Goal: Obtain resource: Obtain resource

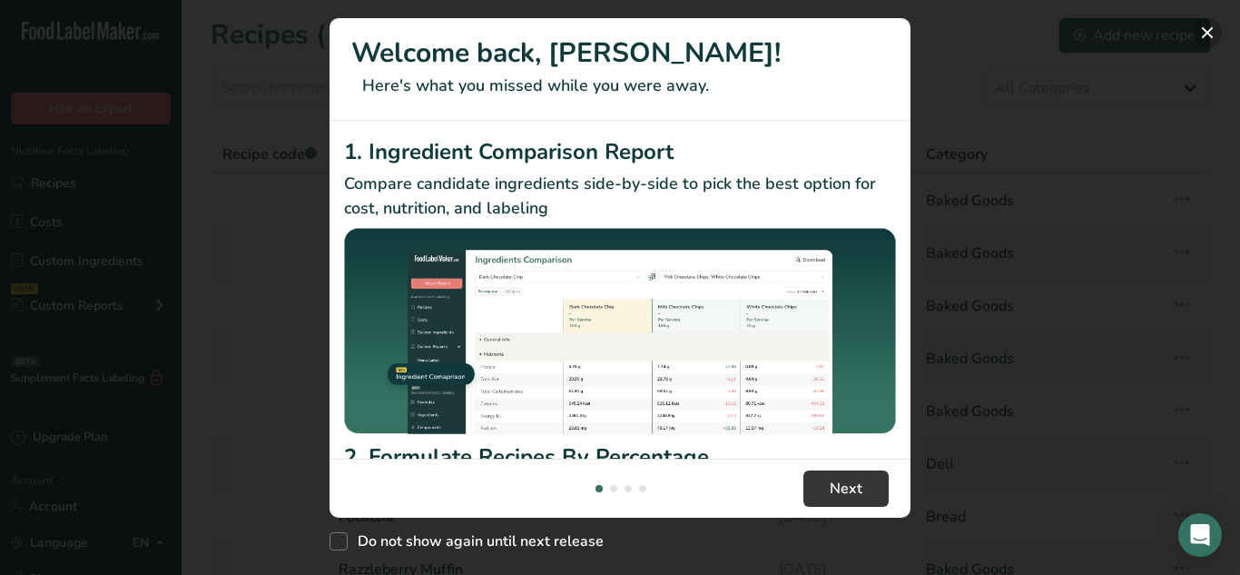
click at [1209, 36] on button "New Features" at bounding box center [1207, 32] width 29 height 29
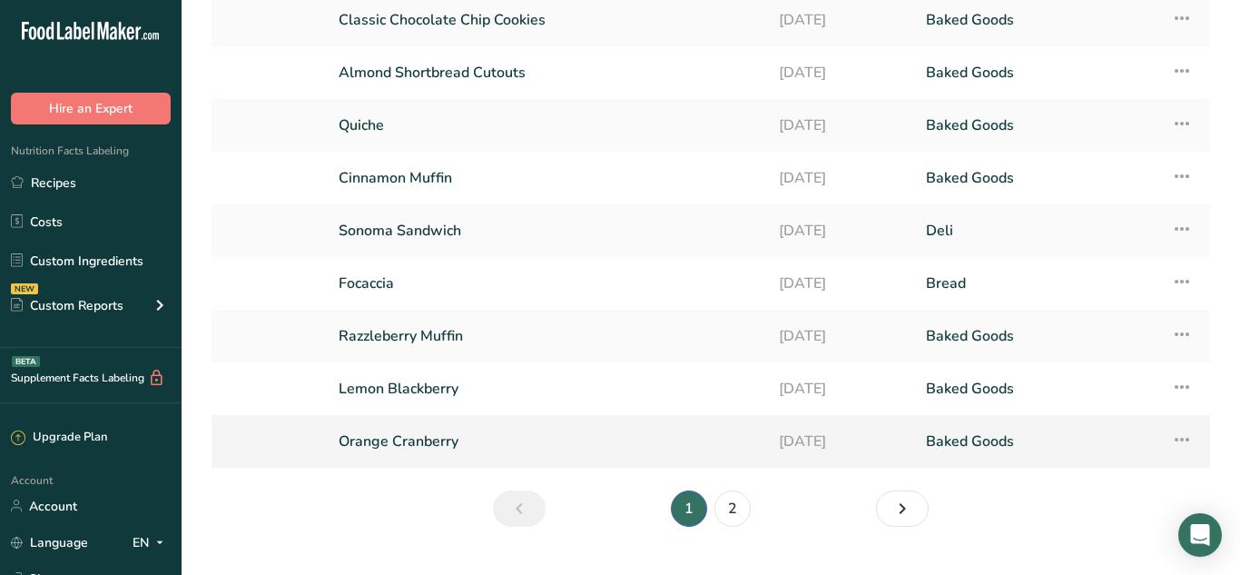
scroll to position [235, 0]
click at [734, 511] on link "2" at bounding box center [733, 506] width 36 height 36
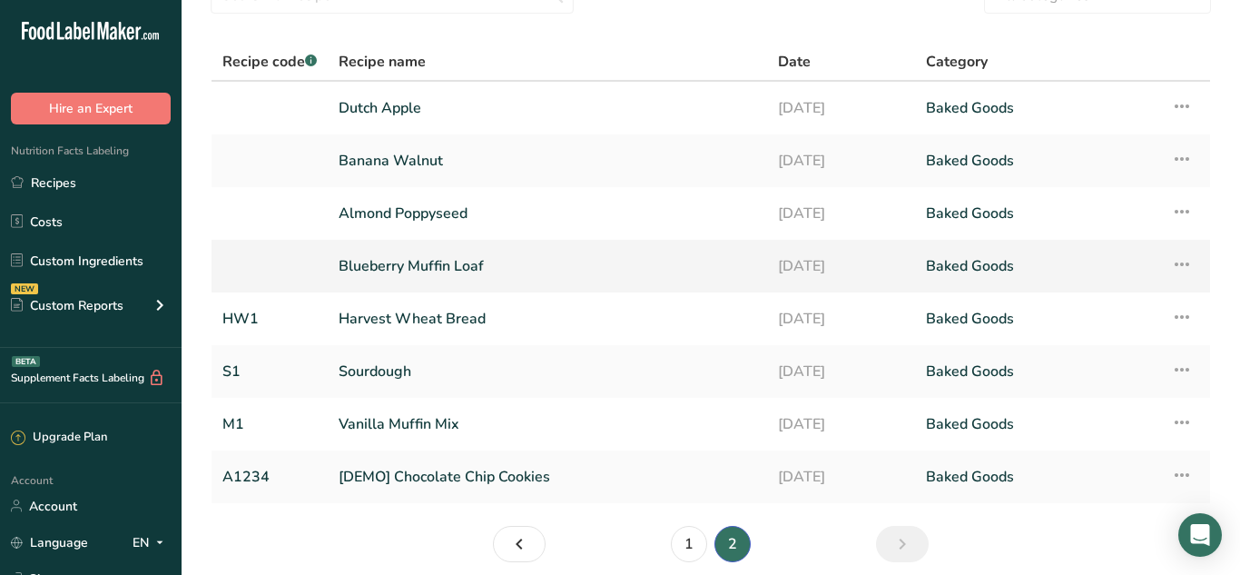
scroll to position [90, 0]
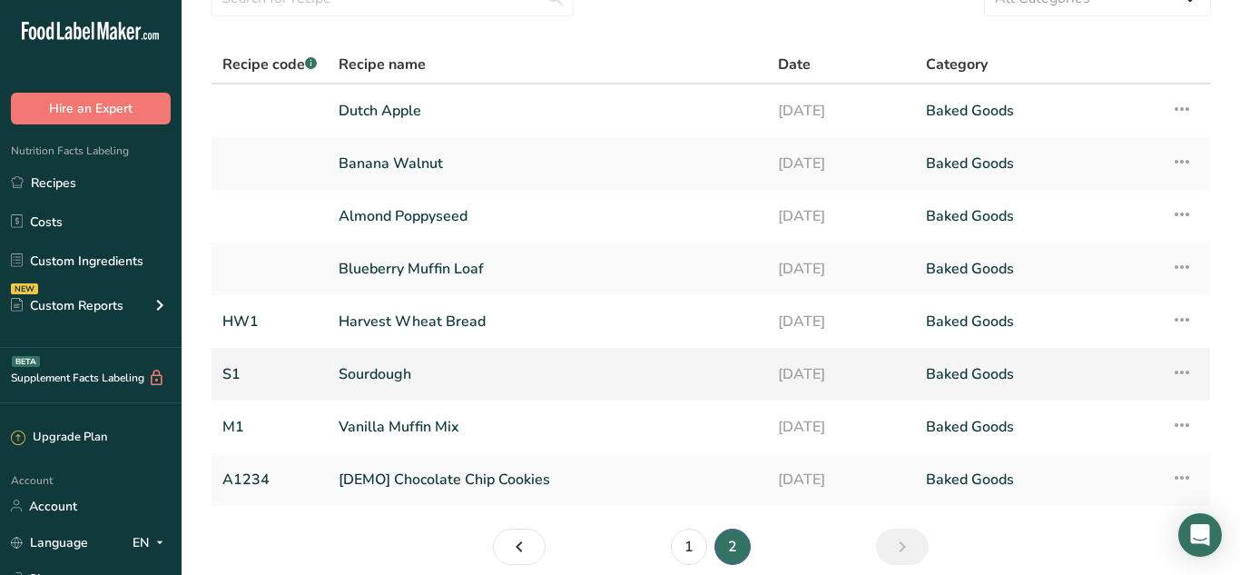
click at [509, 368] on link "Sourdough" at bounding box center [548, 374] width 418 height 38
click at [428, 379] on link "Sourdough" at bounding box center [548, 374] width 418 height 38
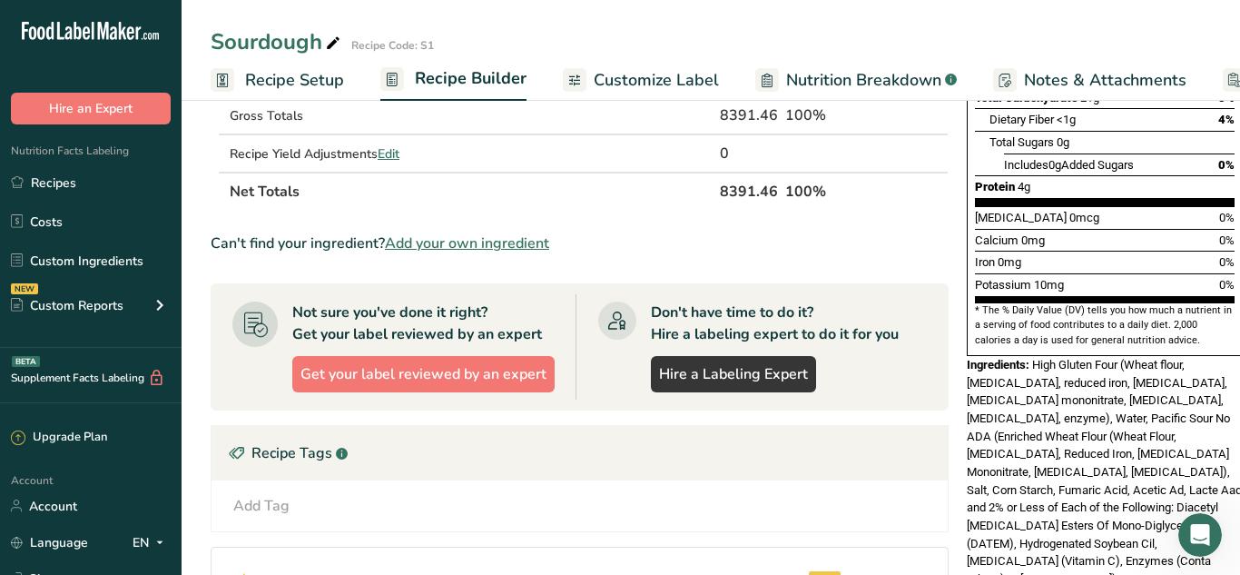
scroll to position [437, 0]
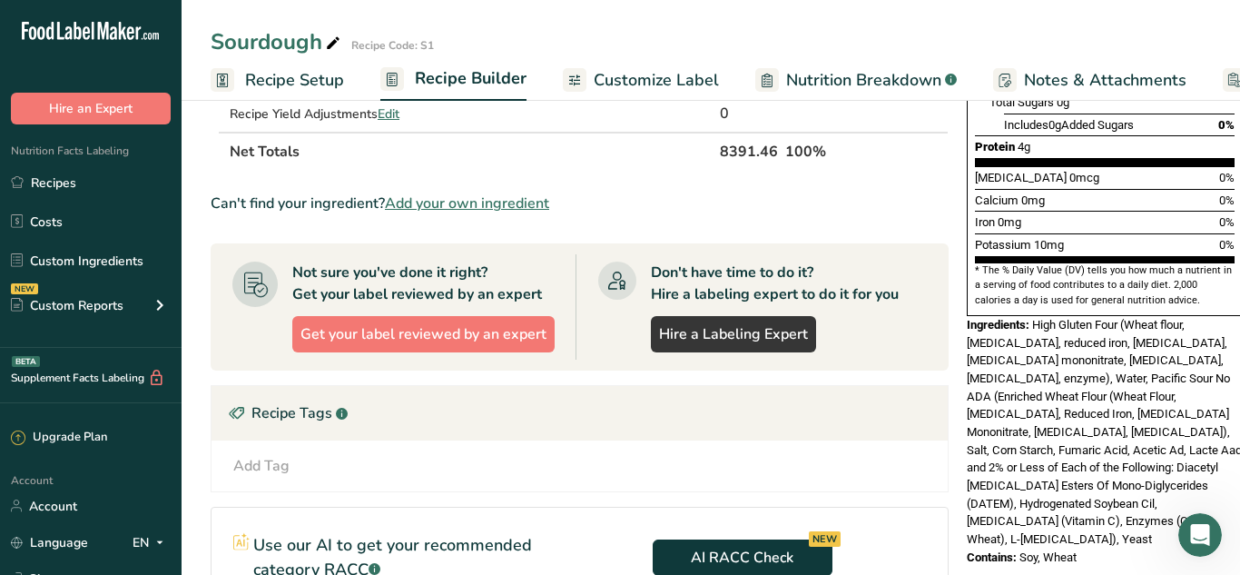
drag, startPoint x: 966, startPoint y: 279, endPoint x: 1079, endPoint y: 481, distance: 232.1
click at [1079, 481] on div "Nutrition Facts 22 Servings Per Container Serving Size One Slice (48g) Amount P…" at bounding box center [1105, 162] width 291 height 951
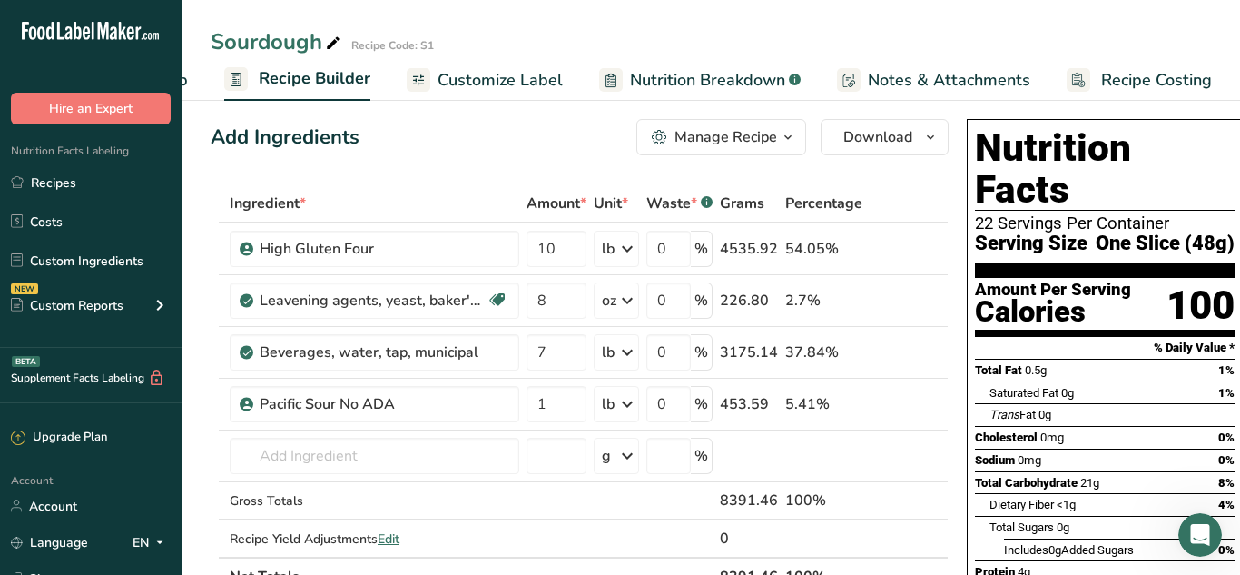
scroll to position [0, 0]
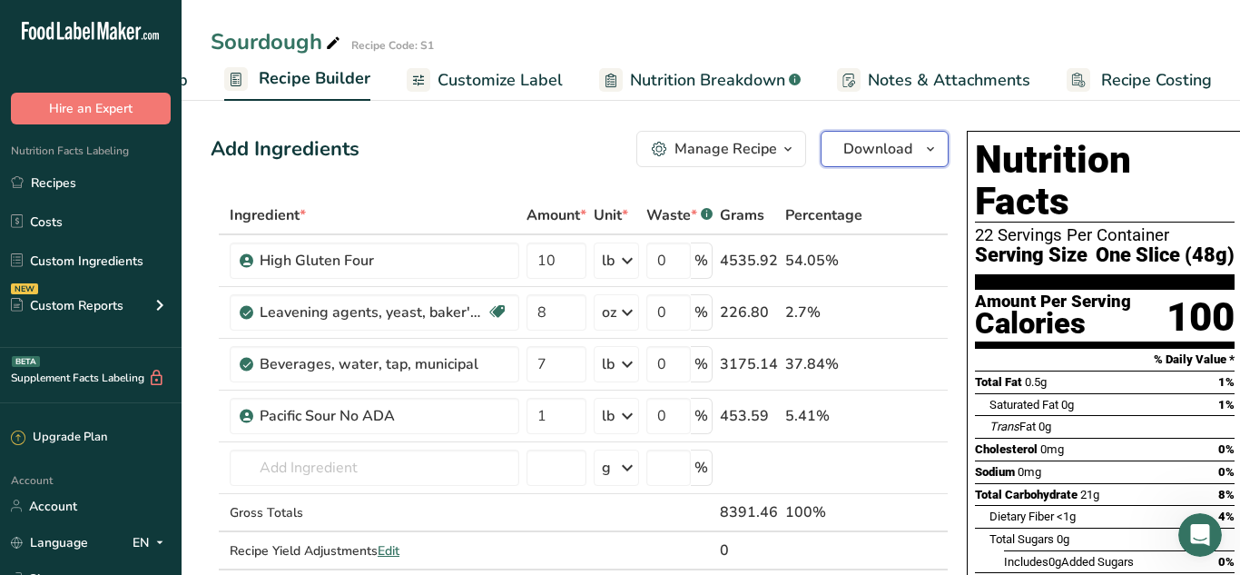
click at [893, 148] on span "Download" at bounding box center [877, 149] width 69 height 22
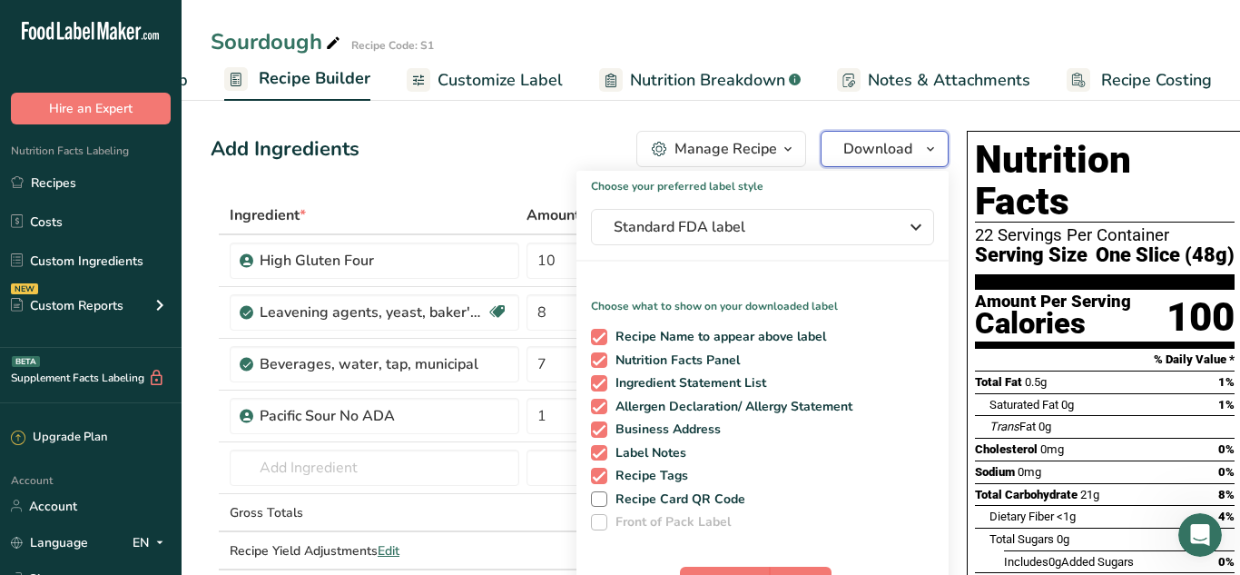
scroll to position [138, 0]
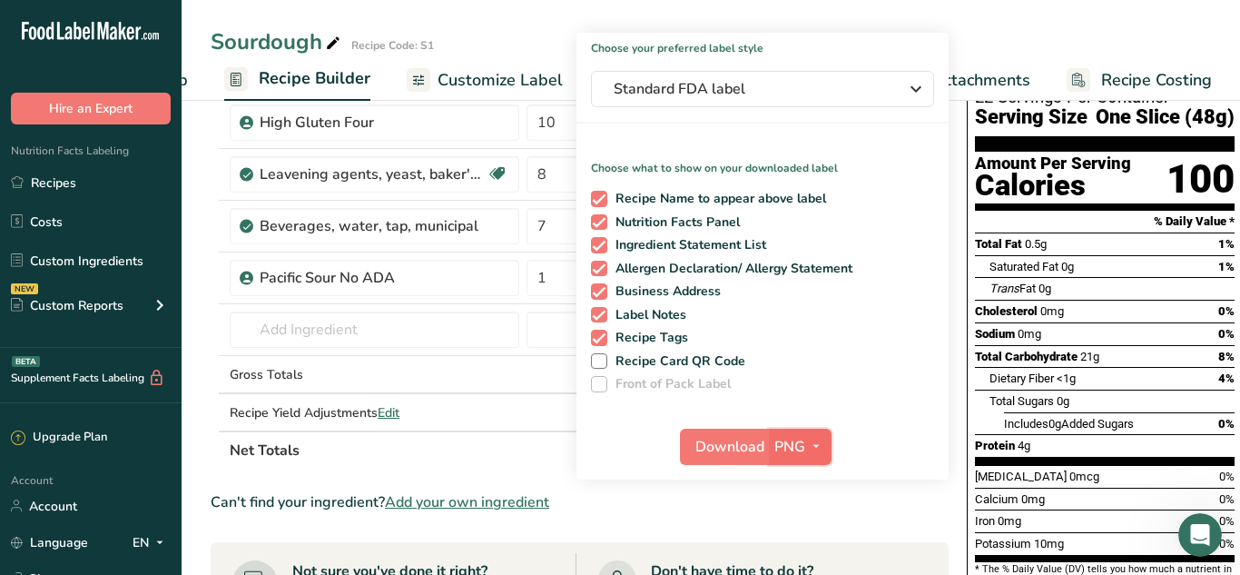
click at [786, 446] on span "PNG" at bounding box center [789, 447] width 31 height 22
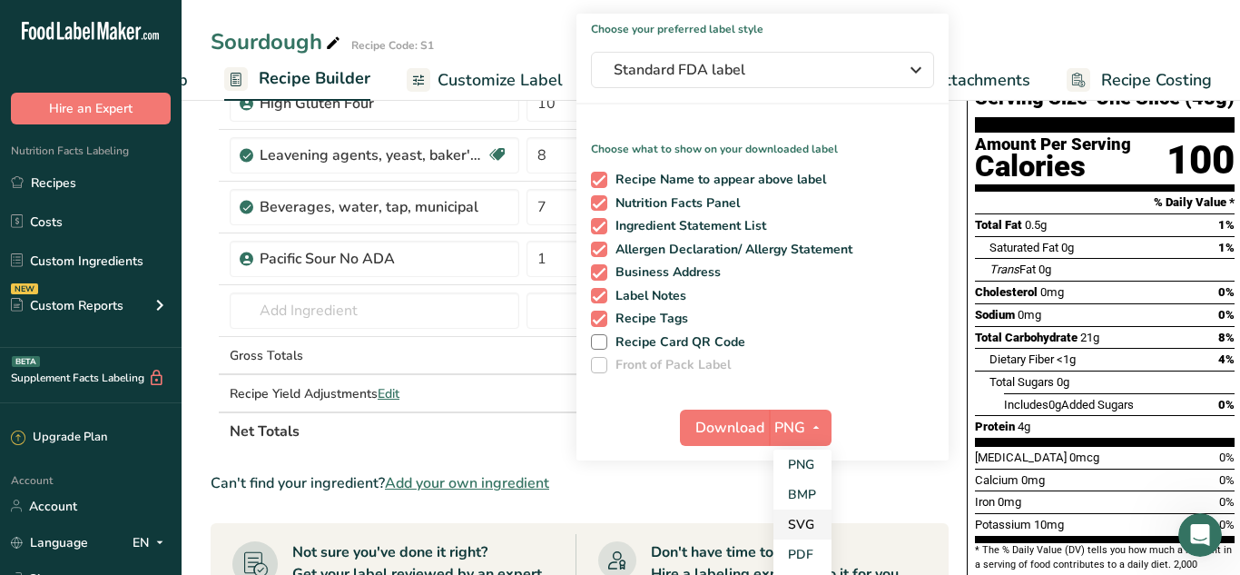
click at [804, 548] on link "PDF" at bounding box center [803, 554] width 58 height 30
click at [761, 426] on span "Download" at bounding box center [730, 428] width 69 height 22
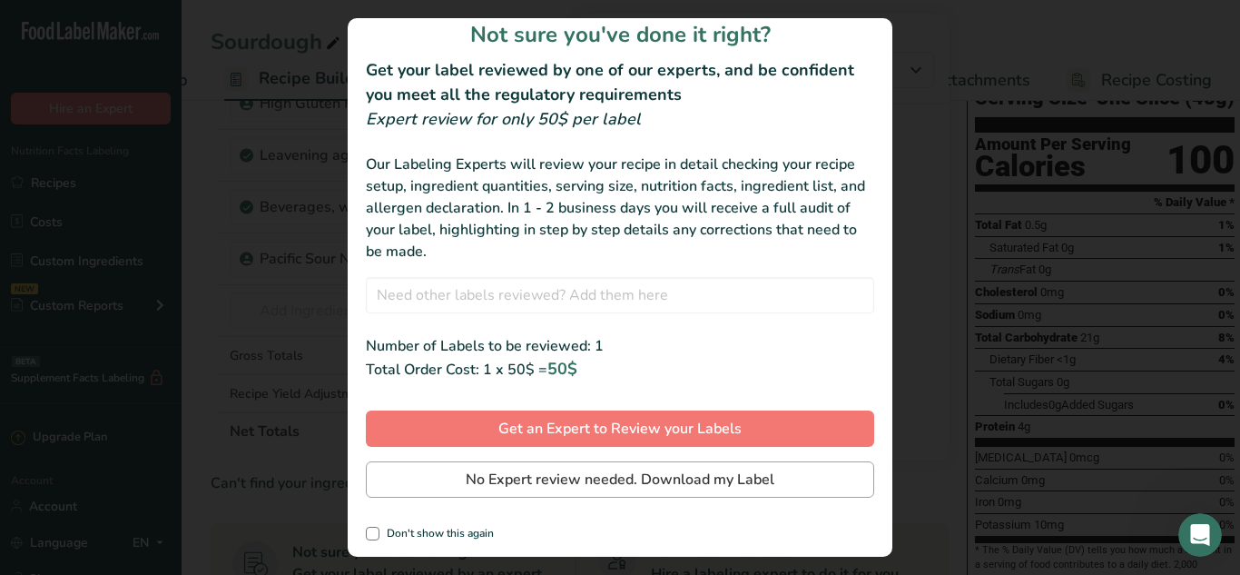
scroll to position [20, 0]
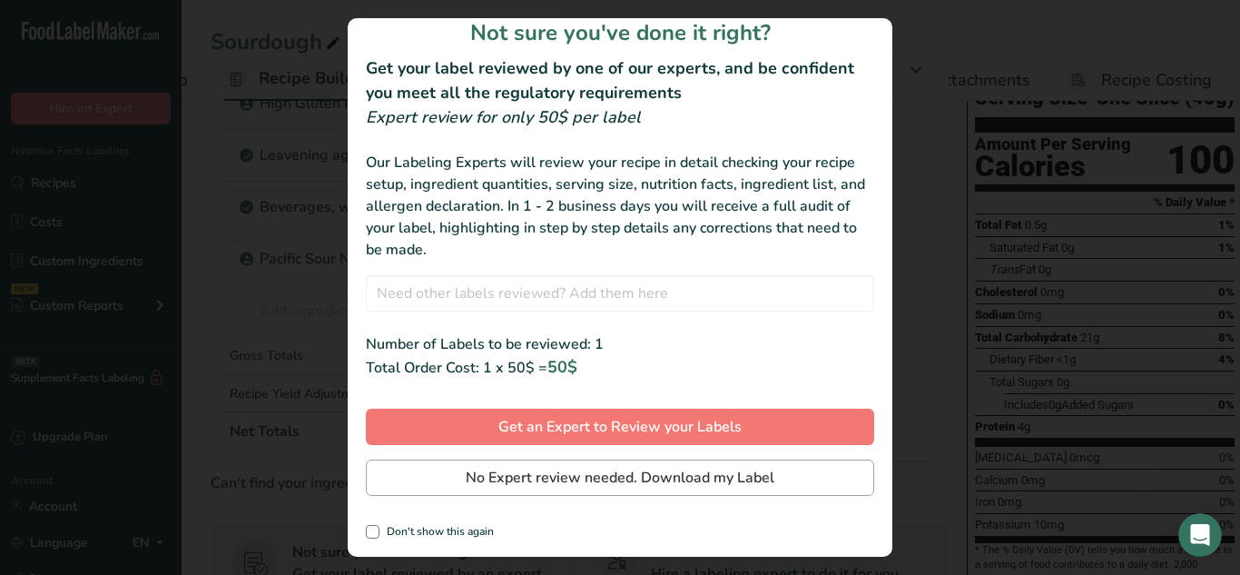
click at [417, 529] on span "Don't show this again" at bounding box center [436, 532] width 114 height 14
click at [378, 529] on input "Don't show this again" at bounding box center [372, 532] width 12 height 12
checkbox input "true"
click at [666, 473] on span "No Expert review needed. Download my Label" at bounding box center [620, 478] width 309 height 22
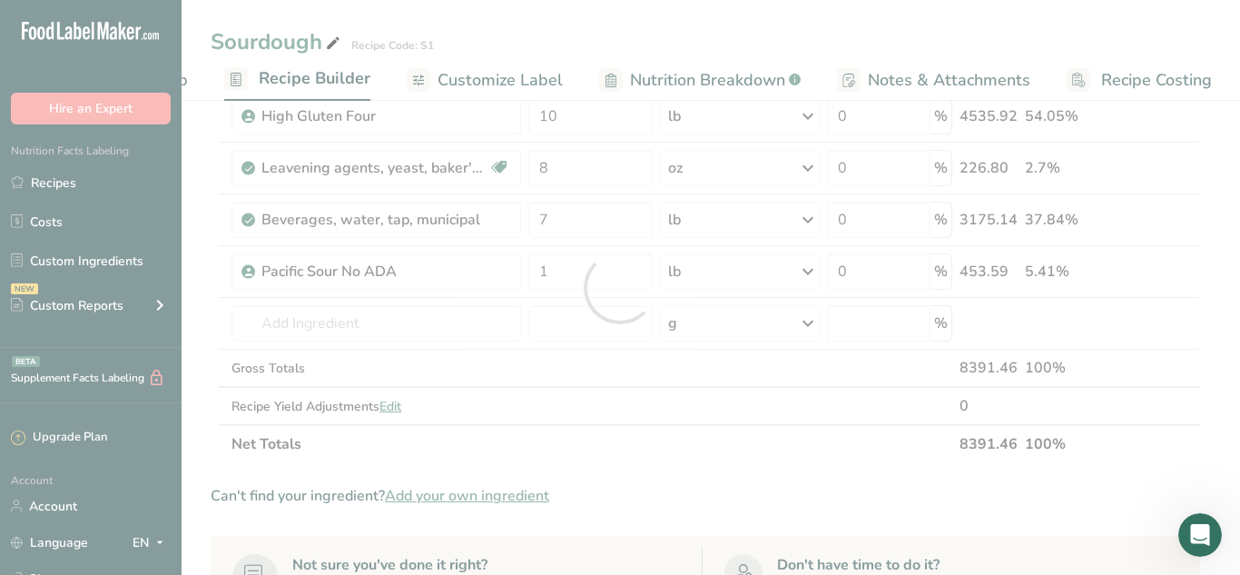
scroll to position [0, 0]
